Goal: Task Accomplishment & Management: Manage account settings

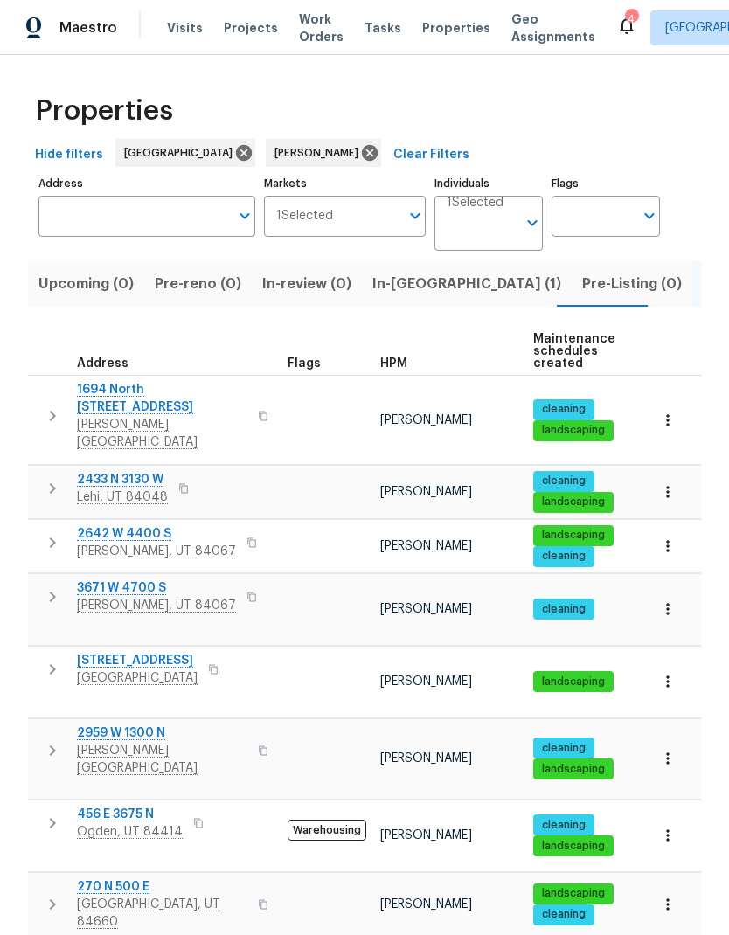
click at [401, 290] on span "In-reno (1)" at bounding box center [466, 284] width 189 height 24
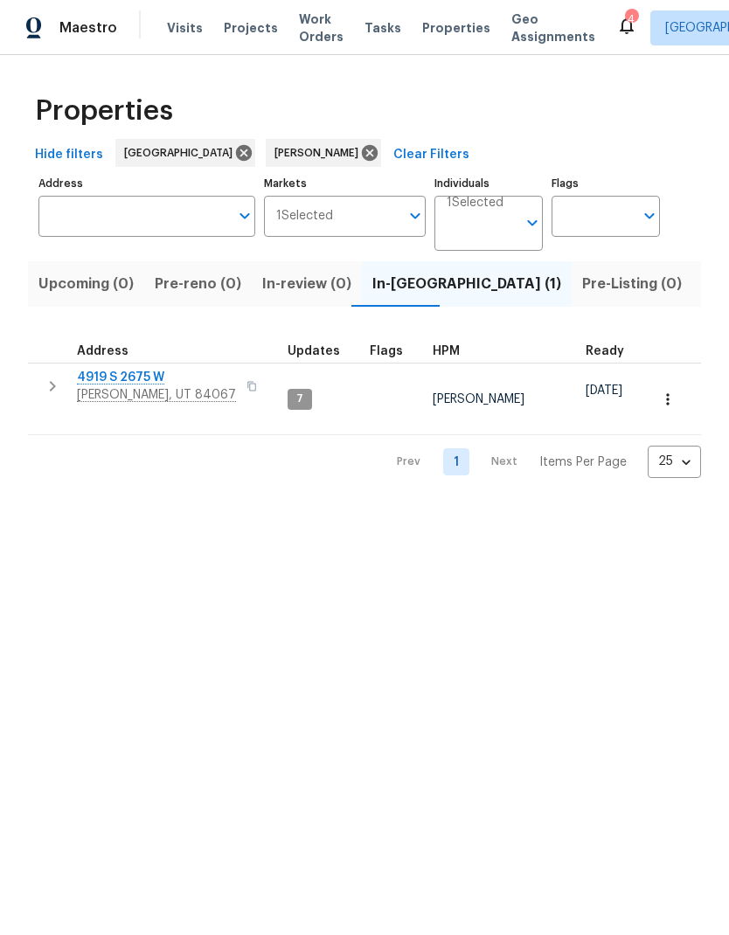
click at [41, 402] on td "4919 S 2675 W Roy, UT 84067" at bounding box center [154, 385] width 252 height 45
click at [55, 387] on icon "button" at bounding box center [53, 386] width 6 height 10
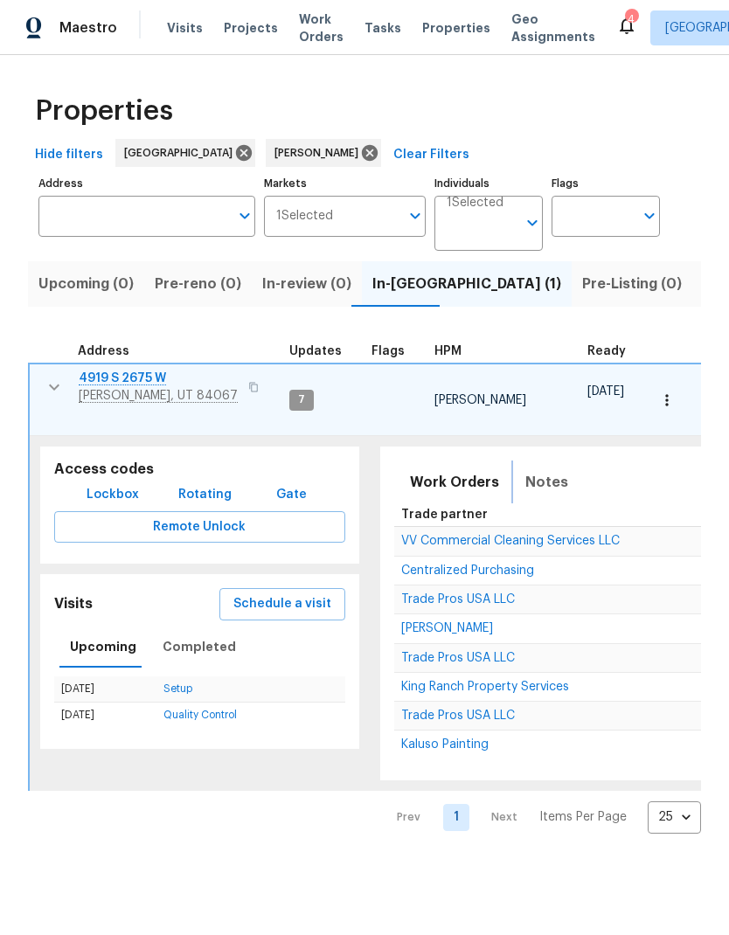
click at [535, 480] on span "Notes" at bounding box center [546, 482] width 43 height 24
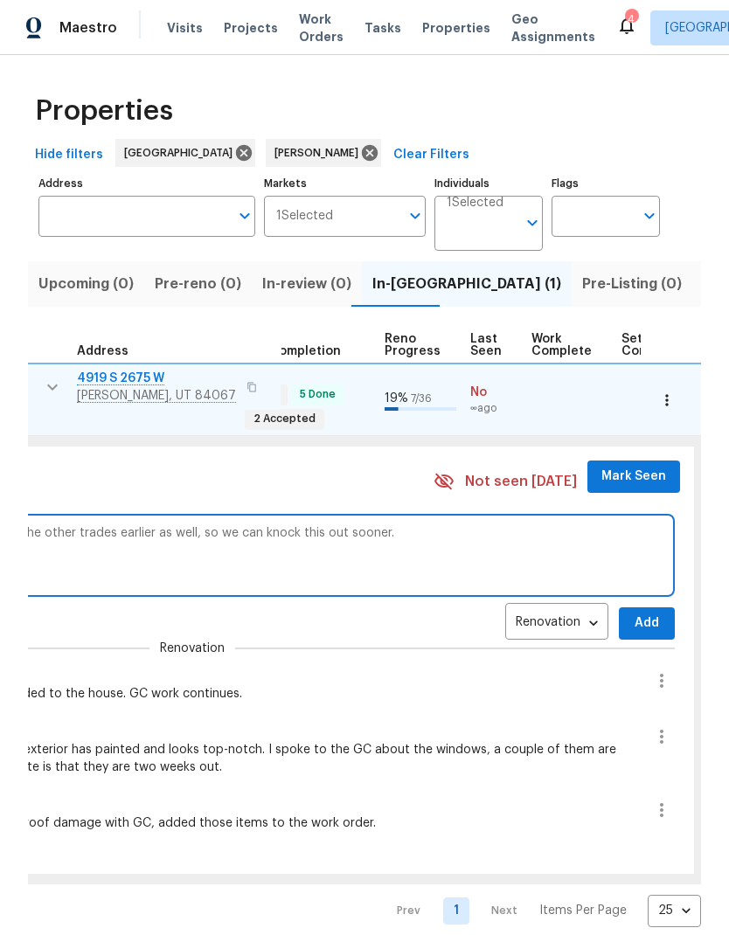
scroll to position [0, 691]
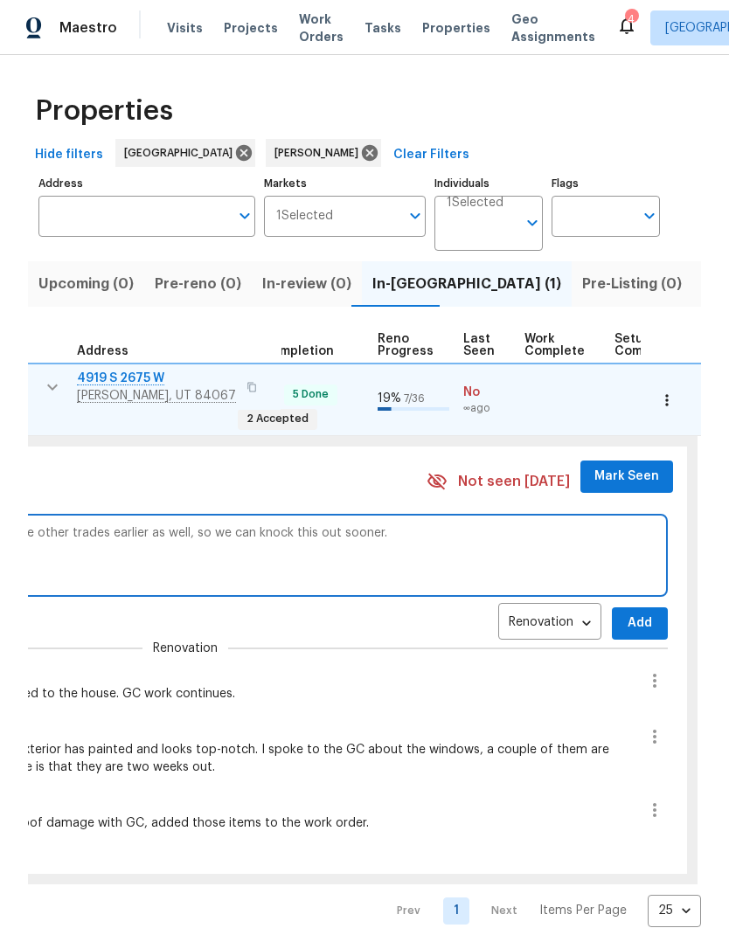
type textarea "GC set to finish ahead of schedule, I already moved the other trades earlier as…"
click at [614, 466] on span "Mark Seen" at bounding box center [626, 477] width 65 height 22
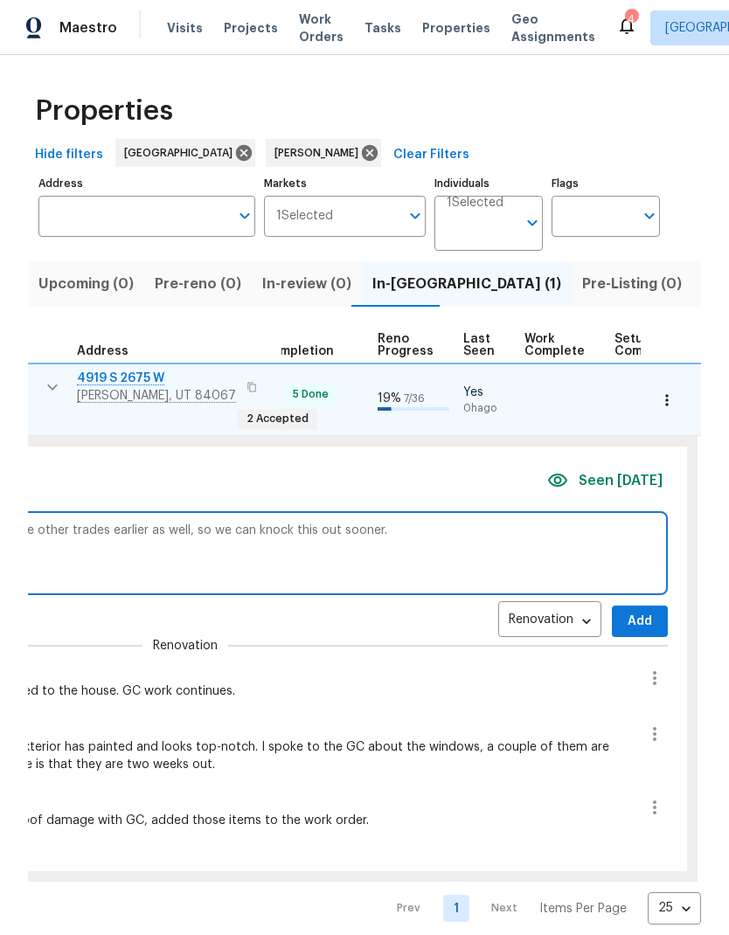
click at [626, 611] on span "Add" at bounding box center [640, 622] width 28 height 22
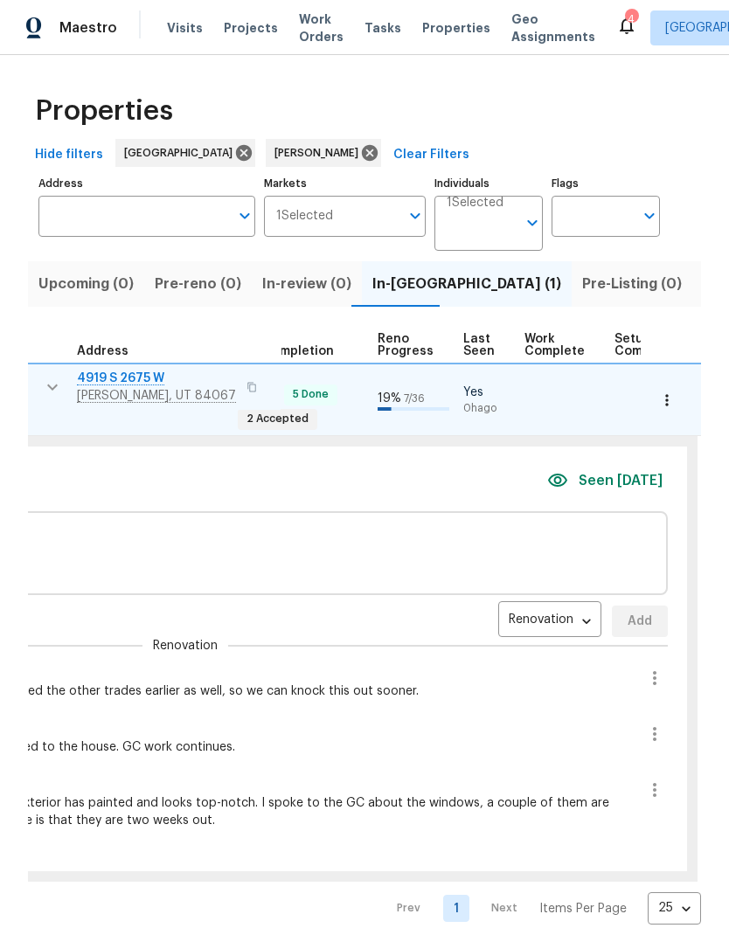
click at [669, 43] on icon "close" at bounding box center [662, 41] width 13 height 10
